Goal: Find specific page/section: Find specific page/section

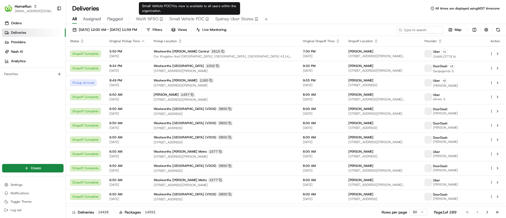
click at [190, 16] on span "Small Vehicle POC" at bounding box center [186, 19] width 35 height 6
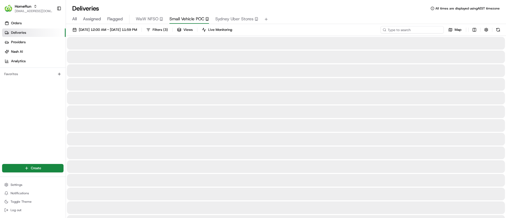
click at [417, 29] on input at bounding box center [411, 29] width 63 height 7
type input "caringbah"
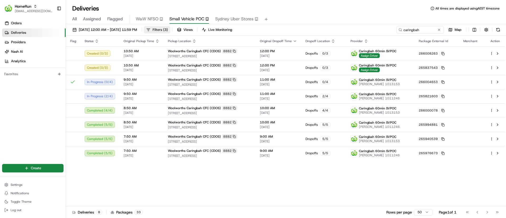
click at [170, 30] on button "Filters ( 3 )" at bounding box center [157, 29] width 26 height 7
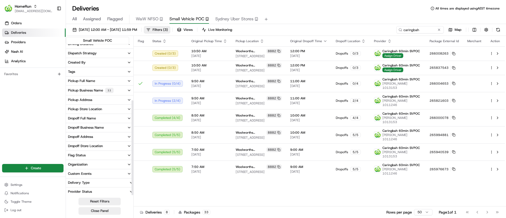
scroll to position [89, 0]
click at [86, 107] on div "Pickup Store Location" at bounding box center [85, 108] width 34 height 5
click at [87, 117] on input at bounding box center [102, 118] width 59 height 8
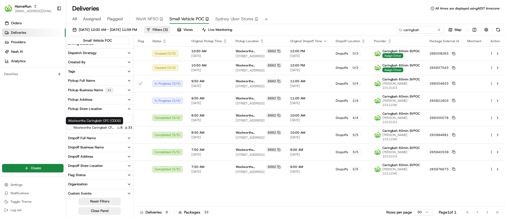
click at [87, 127] on label "Woolworths Caringbah CFC (CDOS)" at bounding box center [94, 127] width 42 height 4
click at [71, 127] on button "Woolworths Caringbah CFC (CDOS)" at bounding box center [69, 127] width 4 height 4
click at [196, 177] on div "Flag Status Original Pickup Time Pickup Location Original Dropoff Time Dropoff …" at bounding box center [318, 121] width 371 height 170
click at [202, 191] on div "Flag Status Original Pickup Time Pickup Location Original Dropoff Time Dropoff …" at bounding box center [318, 121] width 371 height 170
